Goal: Information Seeking & Learning: Learn about a topic

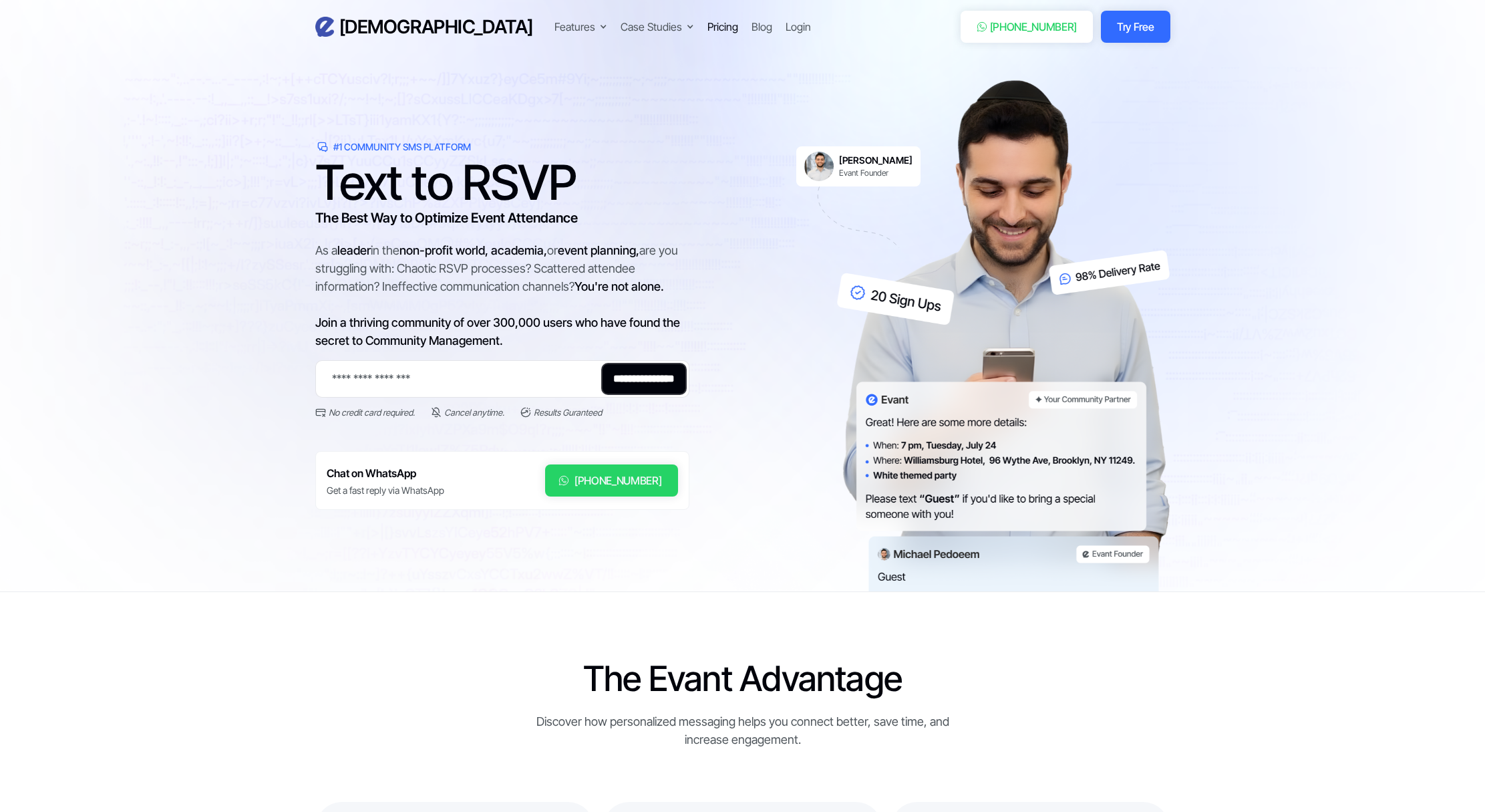
click at [708, 25] on div "Pricing" at bounding box center [723, 26] width 31 height 16
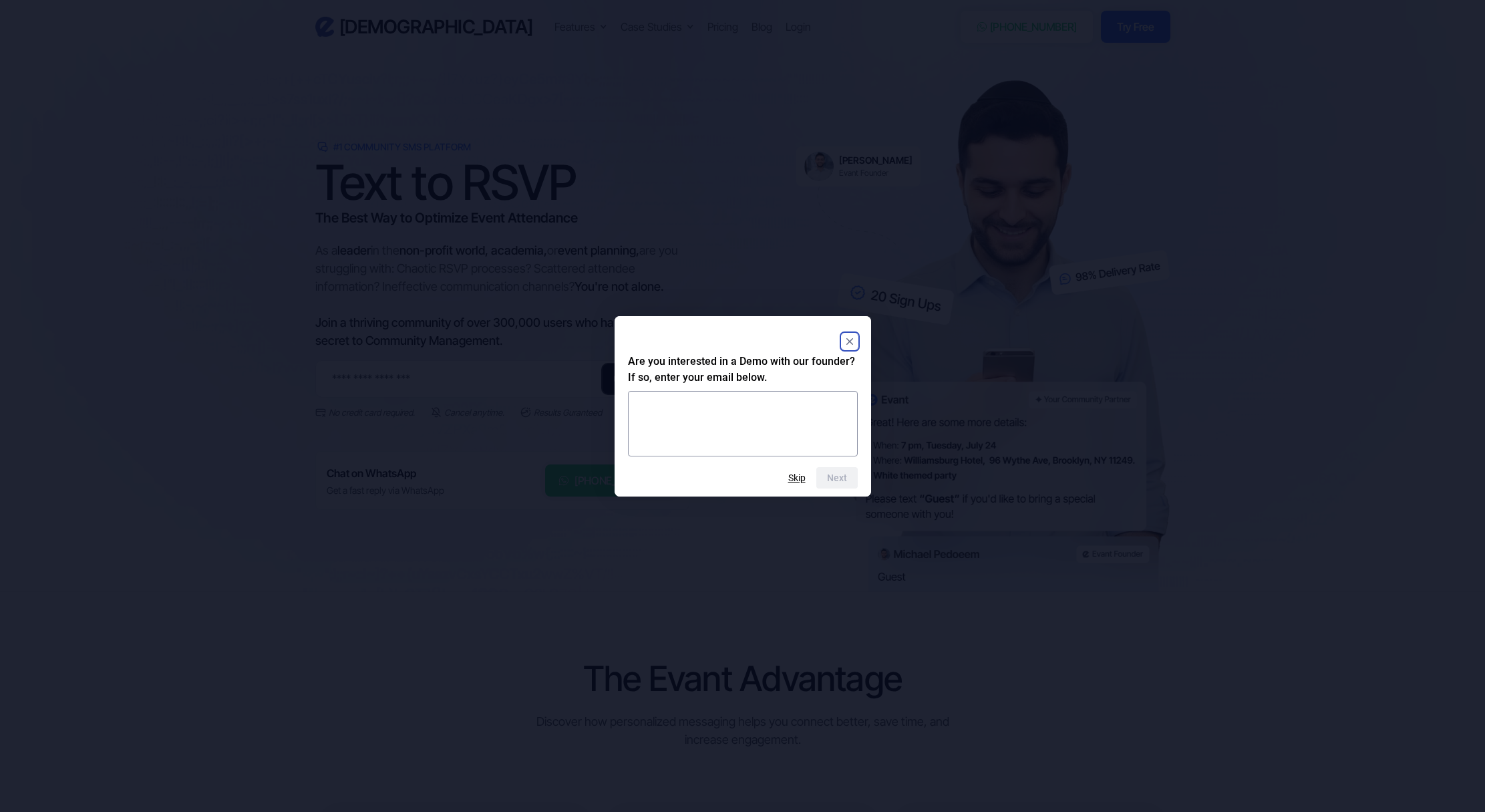
click at [805, 471] on div "Next Skip" at bounding box center [742, 478] width 230 height 21
click at [853, 339] on rect "Close" at bounding box center [850, 341] width 16 height 16
